Goal: Information Seeking & Learning: Find specific fact

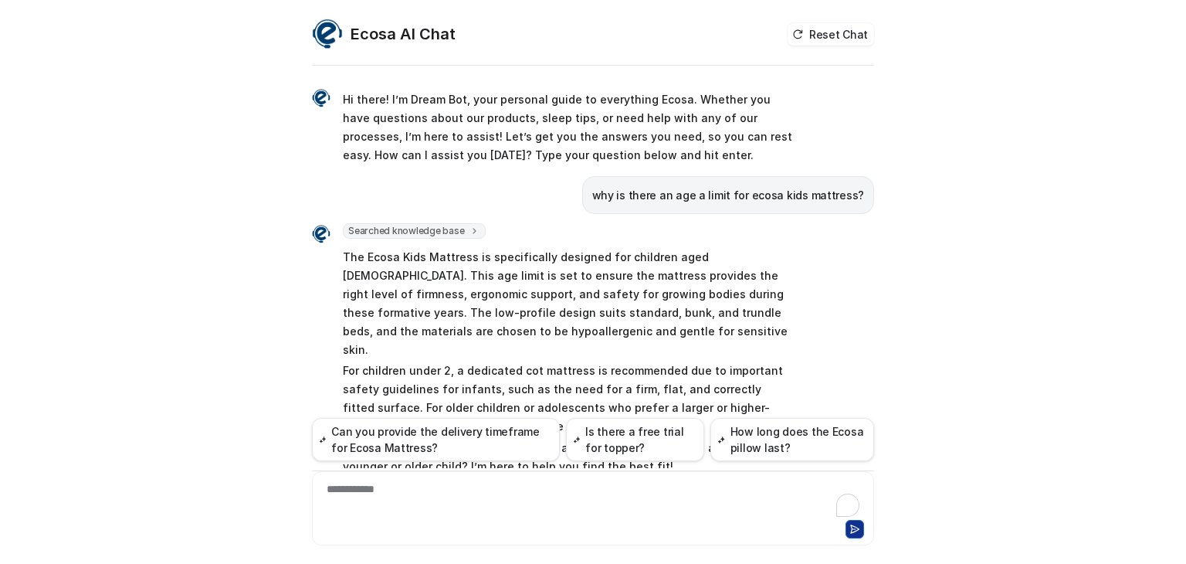
scroll to position [298, 0]
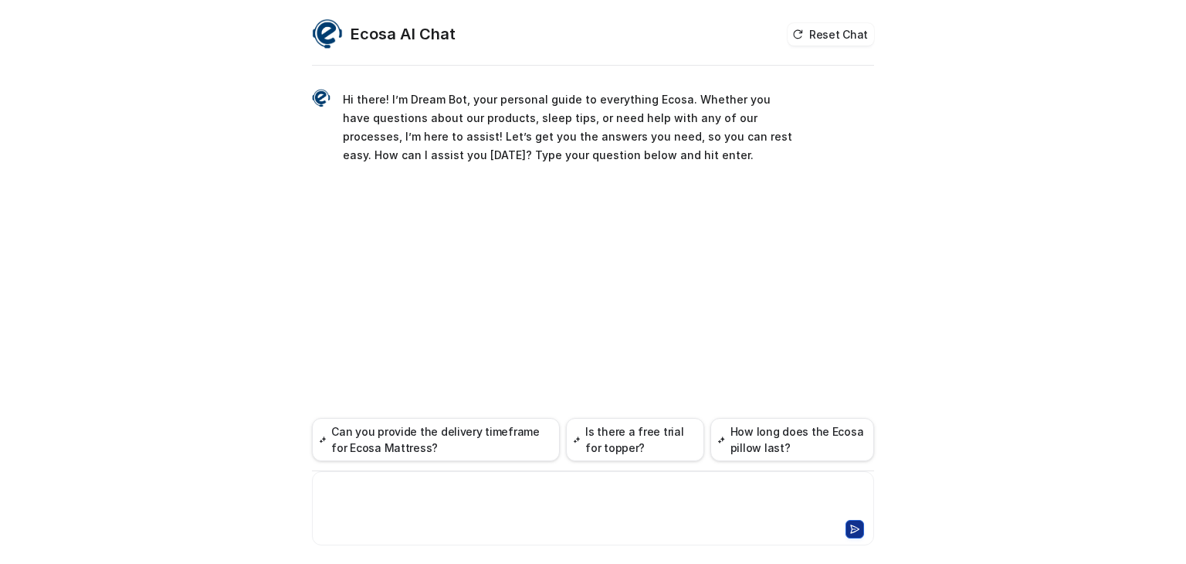
click at [447, 498] on div at bounding box center [593, 499] width 554 height 36
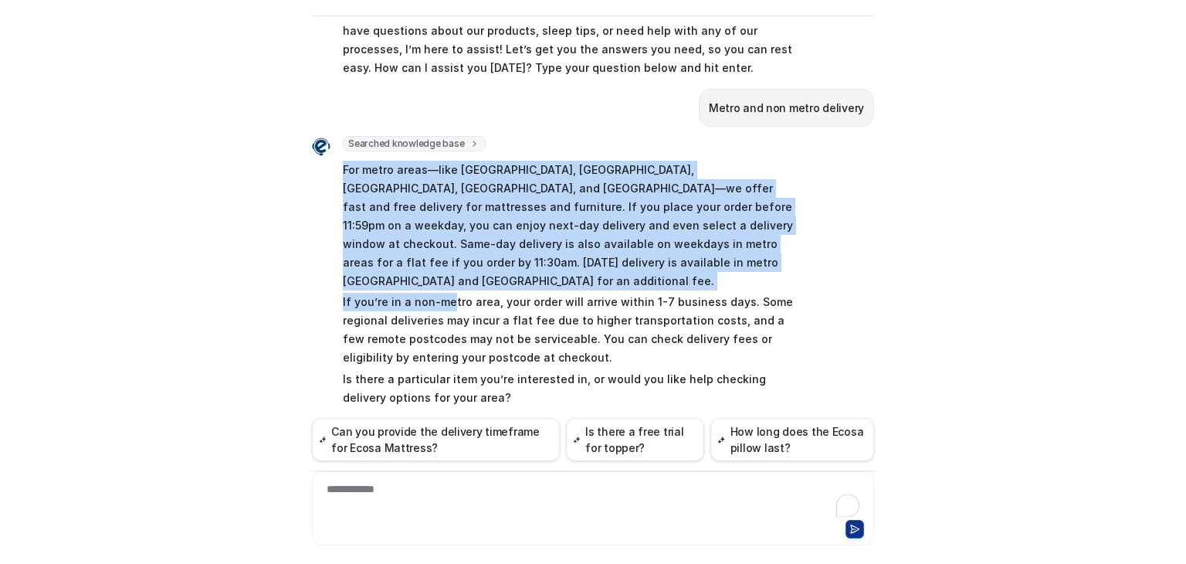
scroll to position [52, 0]
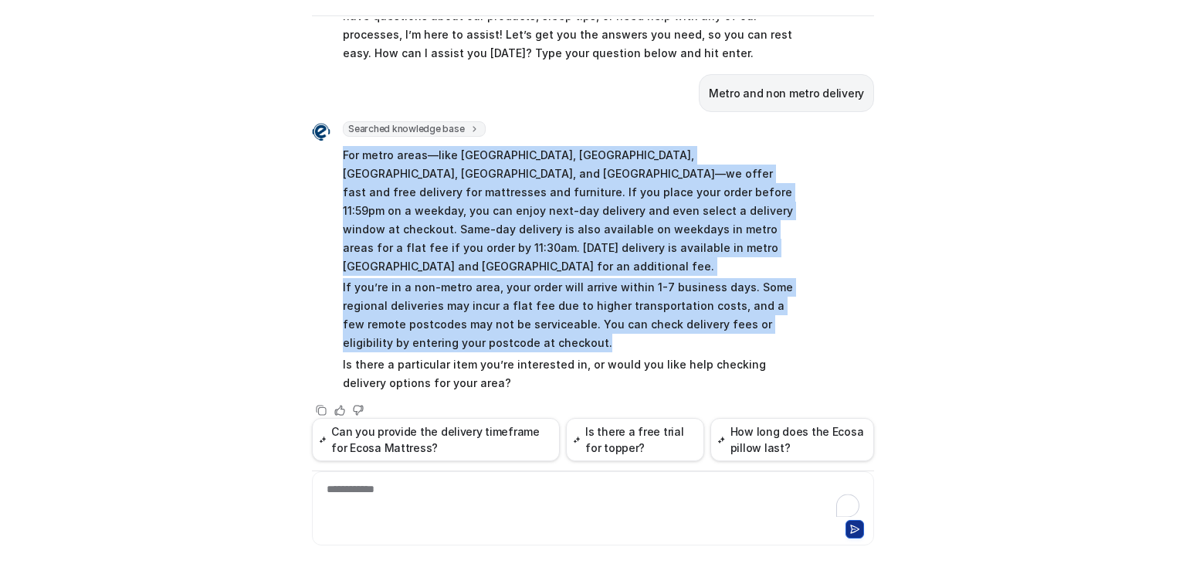
drag, startPoint x: 333, startPoint y: 177, endPoint x: 544, endPoint y: 319, distance: 254.2
click at [544, 319] on div "Searched knowledge base search_queries : [ "metro delivery", "non metro deliver…" at bounding box center [553, 257] width 482 height 273
copy span "For metro areas—like Melbourne, Sydney, Brisbane, Perth, and Adelaide—we offer …"
